Goal: Task Accomplishment & Management: Use online tool/utility

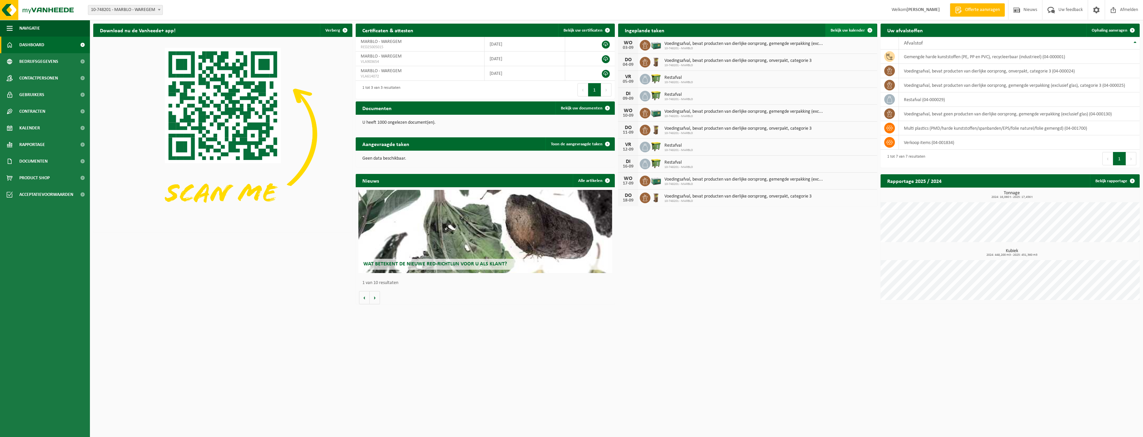
click at [842, 29] on span "Bekijk uw kalender" at bounding box center [847, 30] width 34 height 4
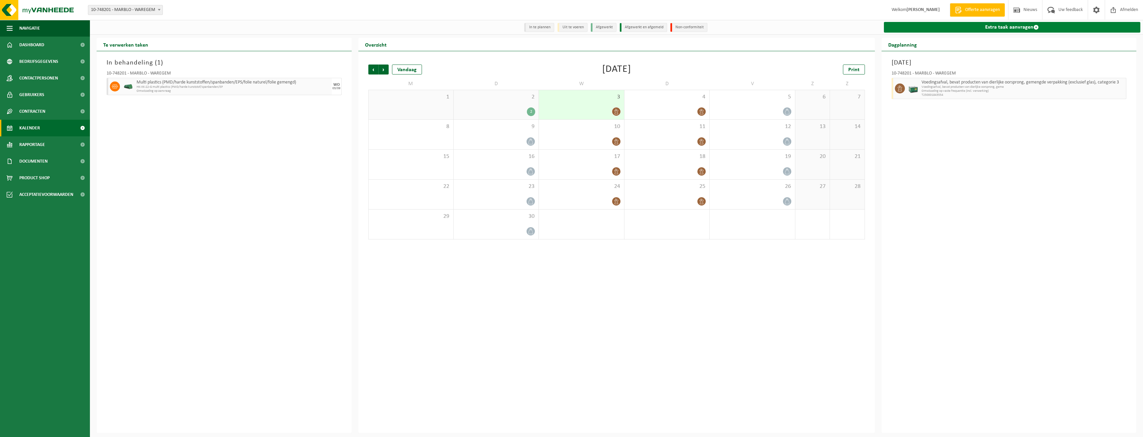
click at [986, 27] on link "Extra taak aanvragen" at bounding box center [1012, 27] width 257 height 11
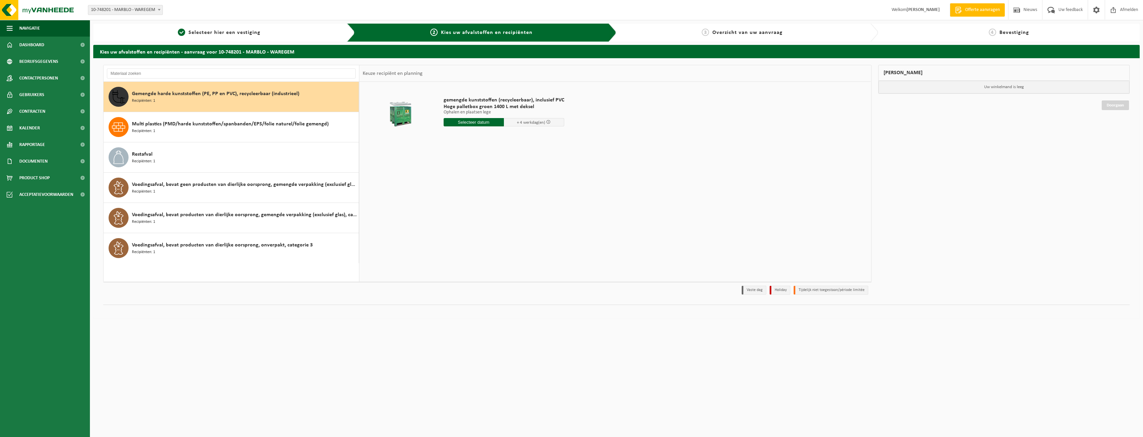
click at [463, 123] on input "text" at bounding box center [473, 122] width 60 height 8
click at [450, 173] on div "8" at bounding box center [450, 170] width 12 height 11
type input "Van 2025-09-08"
click at [467, 161] on button "In winkelmand" at bounding box center [462, 159] width 37 height 11
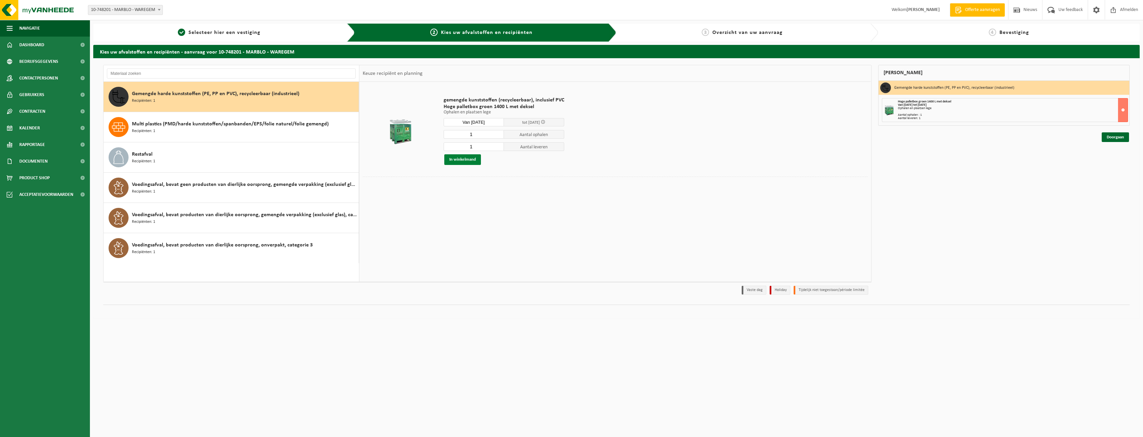
click at [466, 160] on button "In winkelmand" at bounding box center [462, 159] width 37 height 11
click at [1122, 139] on link "Doorgaan" at bounding box center [1114, 138] width 27 height 10
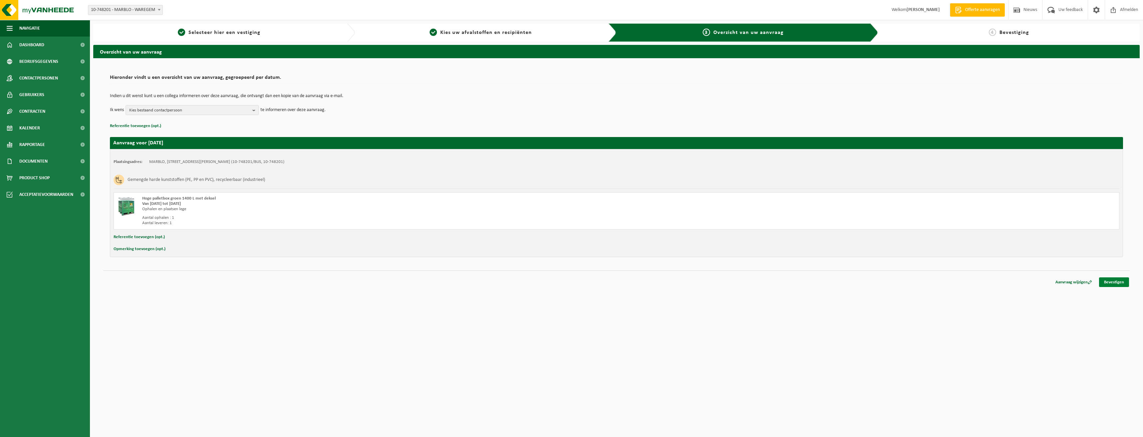
click at [1113, 282] on link "Bevestigen" at bounding box center [1114, 283] width 30 height 10
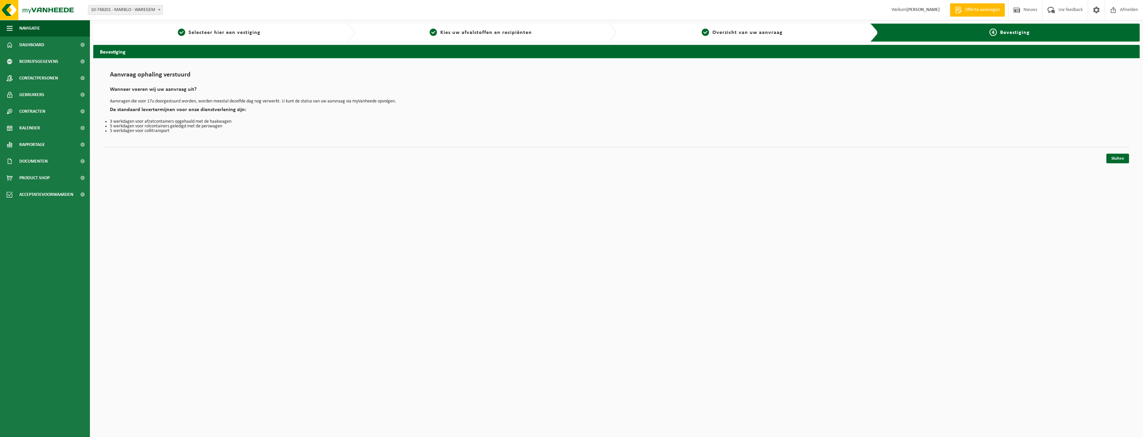
click at [278, 181] on html "Vestiging: 10-748201 - MARBLO - WAREGEM 10-748201 - MARBLO - WAREGEM Welkom [PE…" at bounding box center [571, 218] width 1143 height 437
